Goal: Navigation & Orientation: Find specific page/section

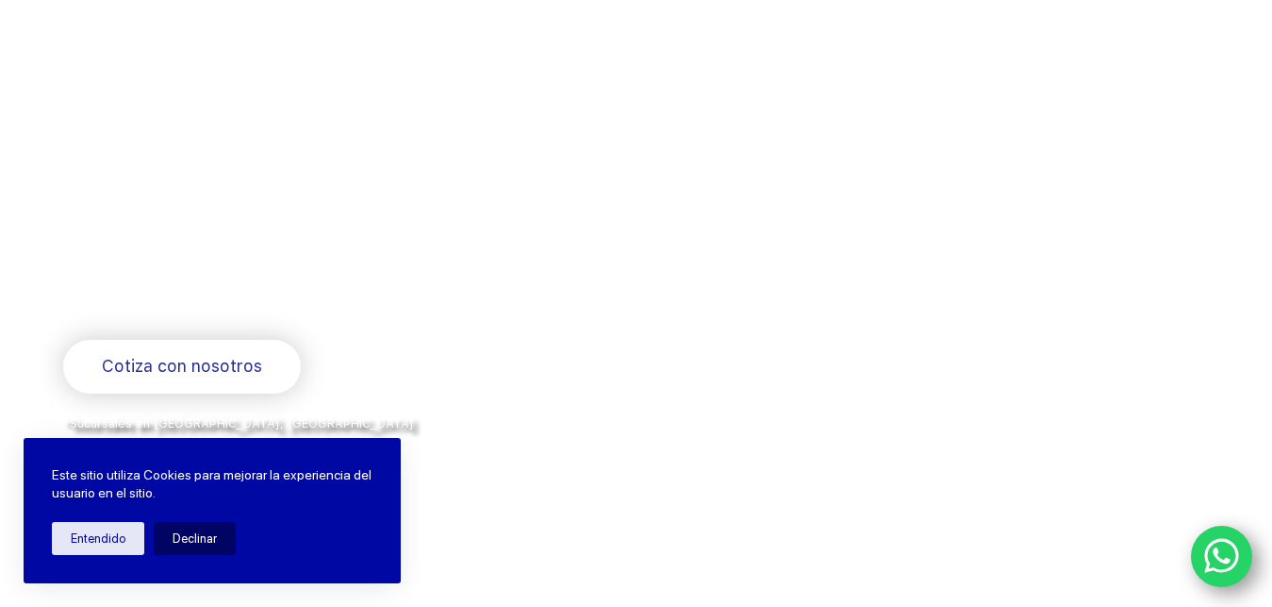
scroll to position [180, 0]
click at [1231, 553] on icon "WhatsApp" at bounding box center [1223, 556] width 36 height 40
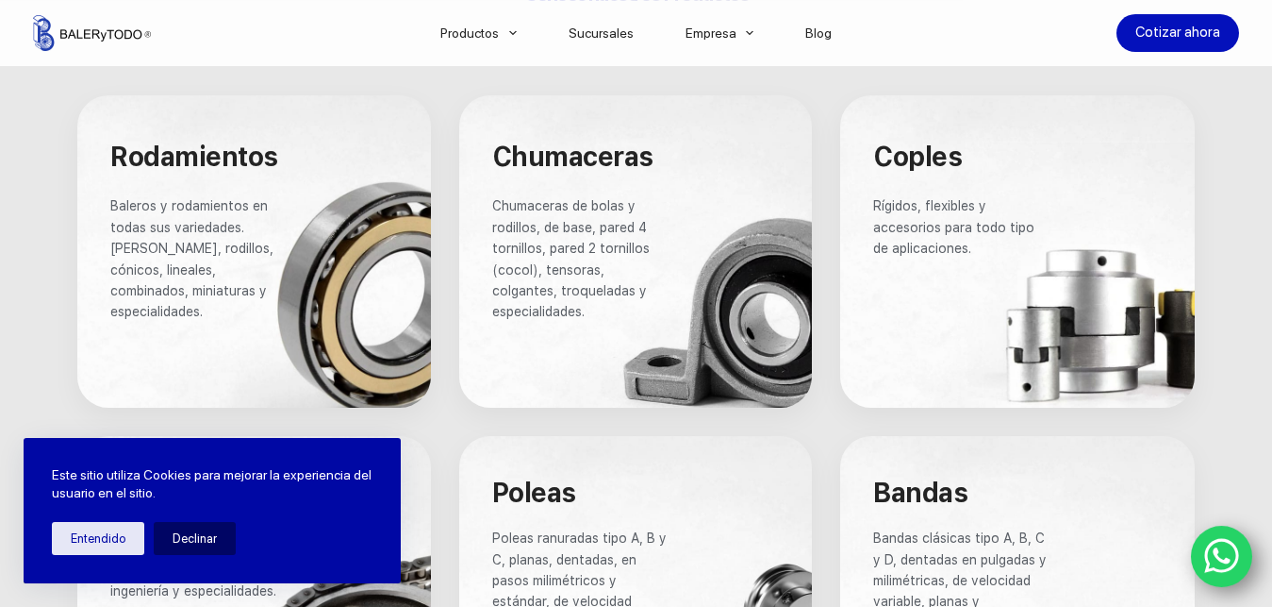
scroll to position [1176, 0]
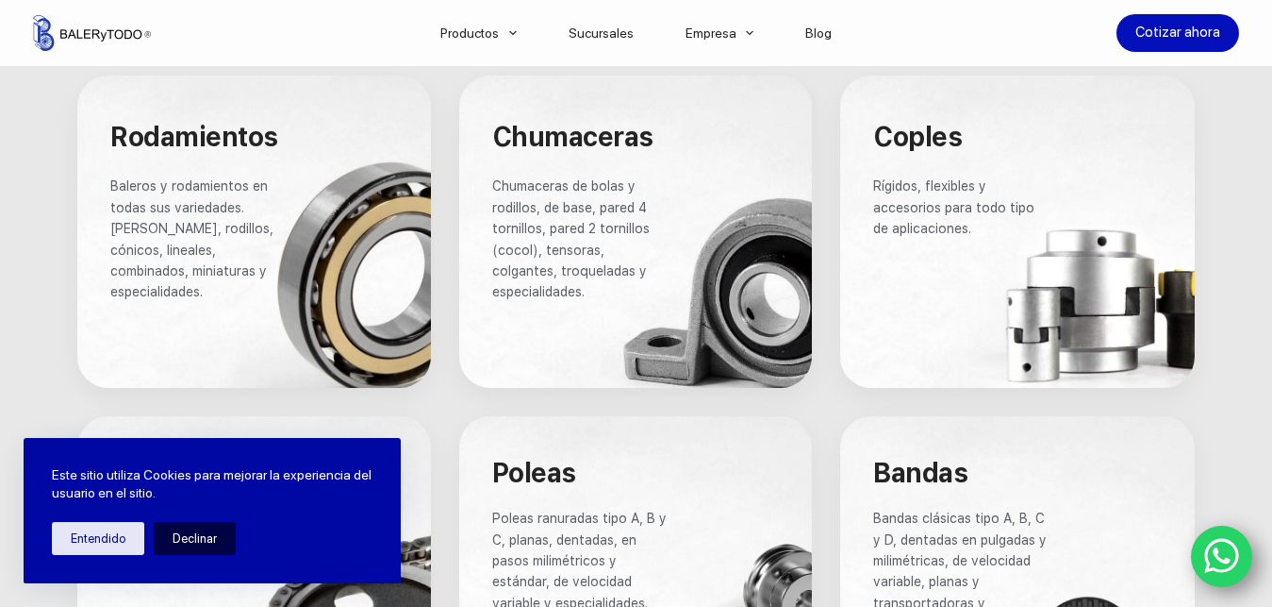
click at [215, 530] on button "Declinar" at bounding box center [195, 538] width 82 height 33
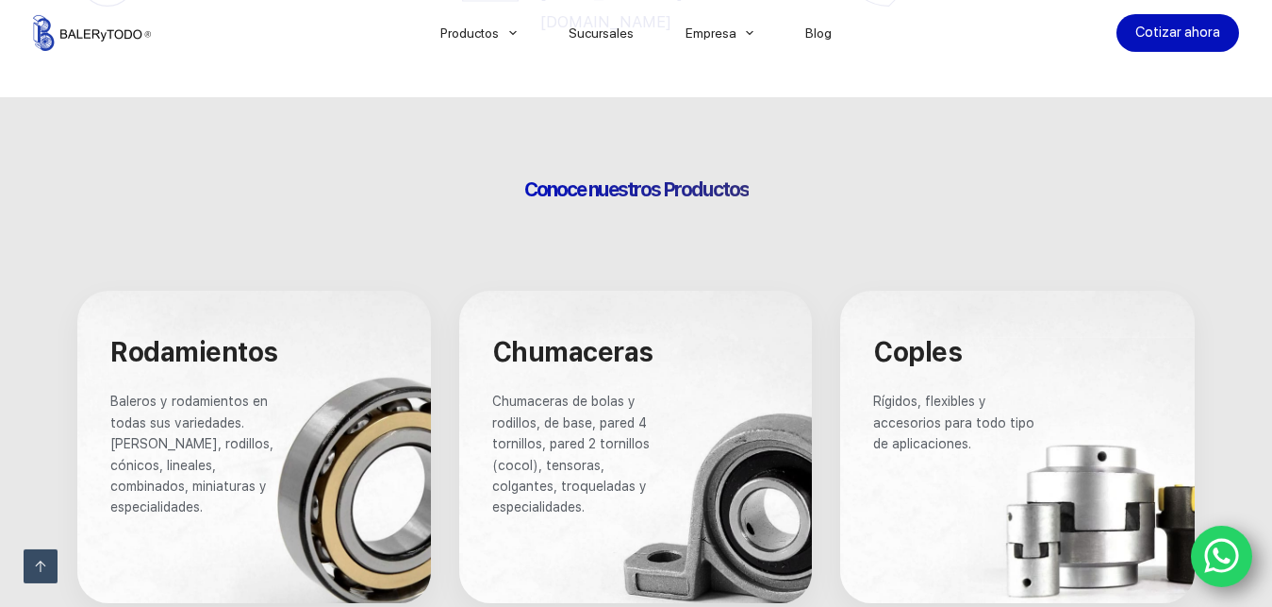
scroll to position [1086, 0]
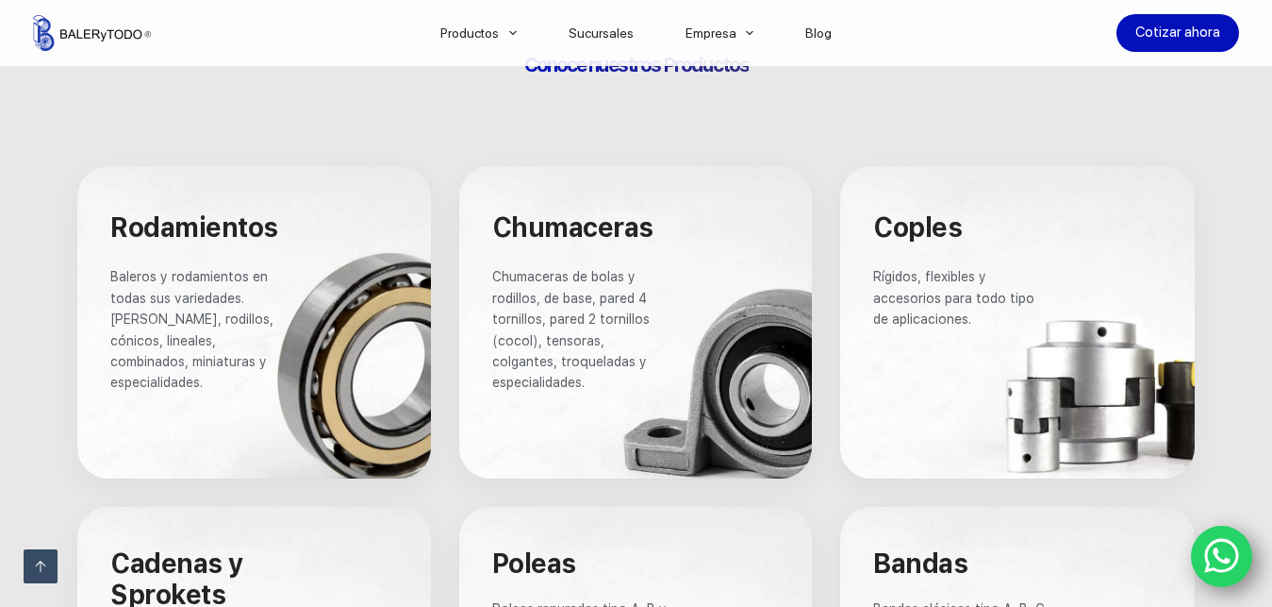
click at [591, 298] on span "Chumaceras de bolas y rodillos, de base, pared 4 tornillos, pared 2 tornillos (…" at bounding box center [572, 329] width 161 height 121
click at [757, 376] on div at bounding box center [635, 321] width 353 height 311
click at [774, 407] on div at bounding box center [635, 321] width 353 height 311
click at [511, 228] on span "Chumaceras" at bounding box center [572, 227] width 161 height 32
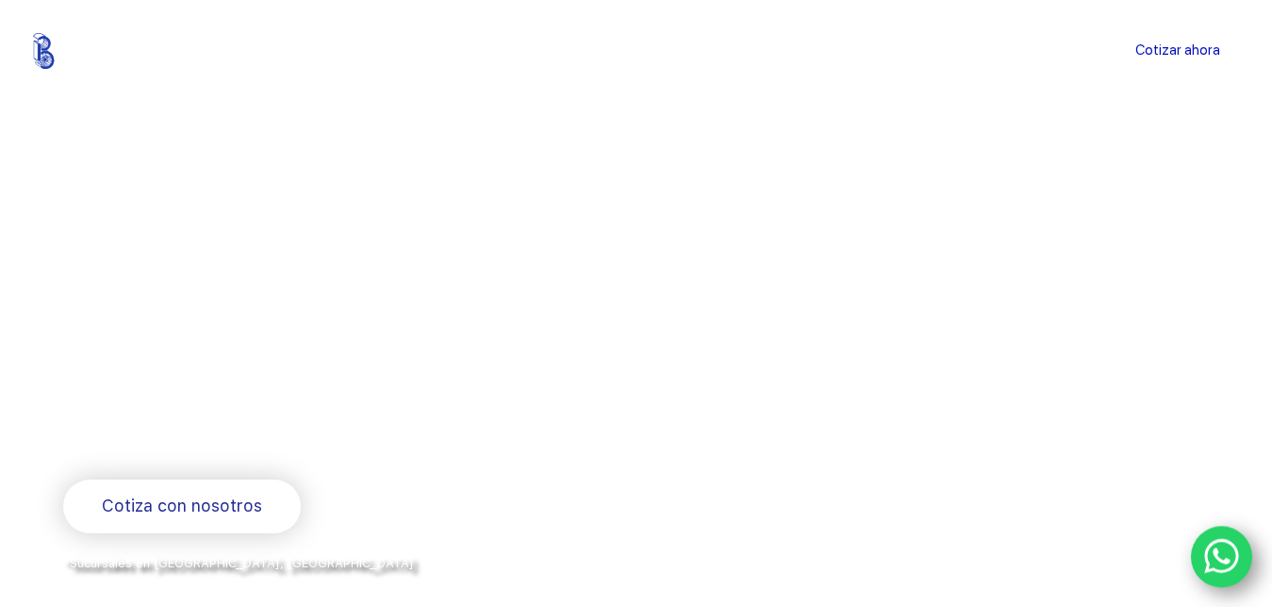
scroll to position [0, 0]
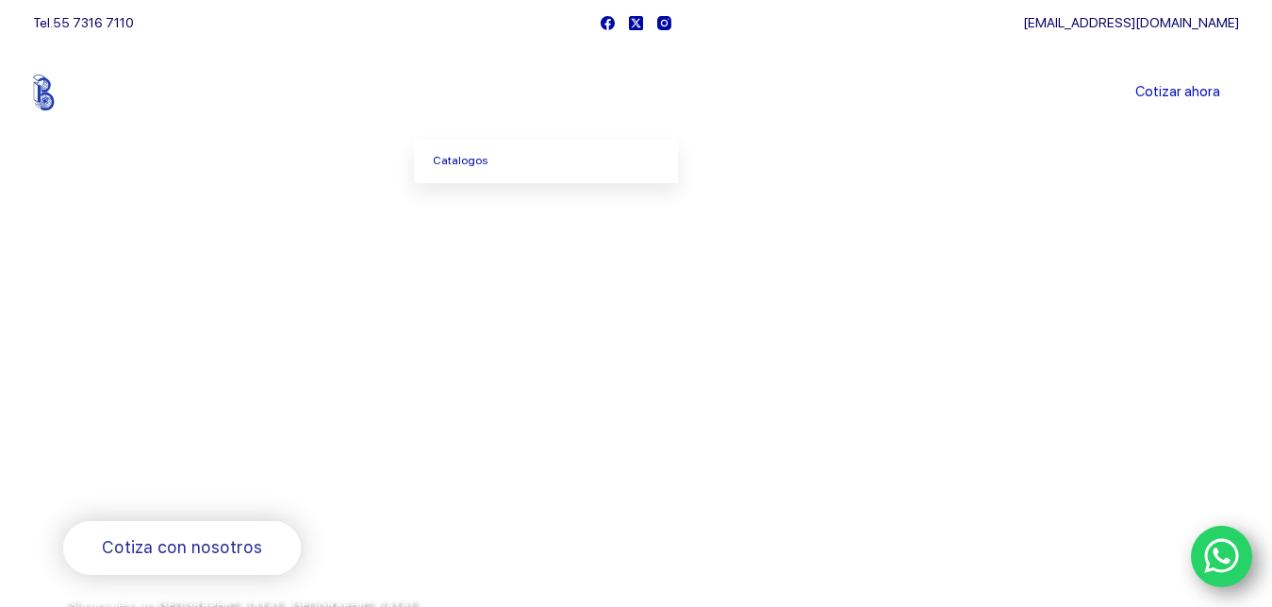
click at [510, 97] on li "Productos [GEOGRAPHIC_DATA]" at bounding box center [478, 92] width 128 height 94
click at [533, 169] on link "Catalogos" at bounding box center [546, 161] width 264 height 43
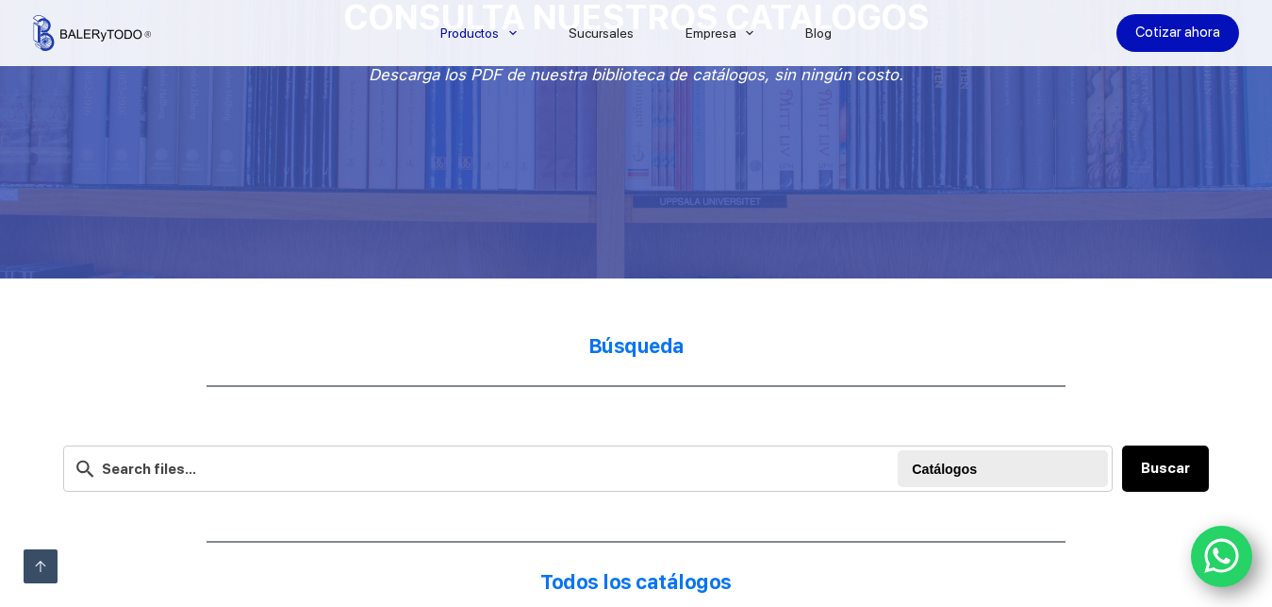
scroll to position [362, 0]
